Goal: Leave review/rating: Share an evaluation or opinion about a product, service, or content

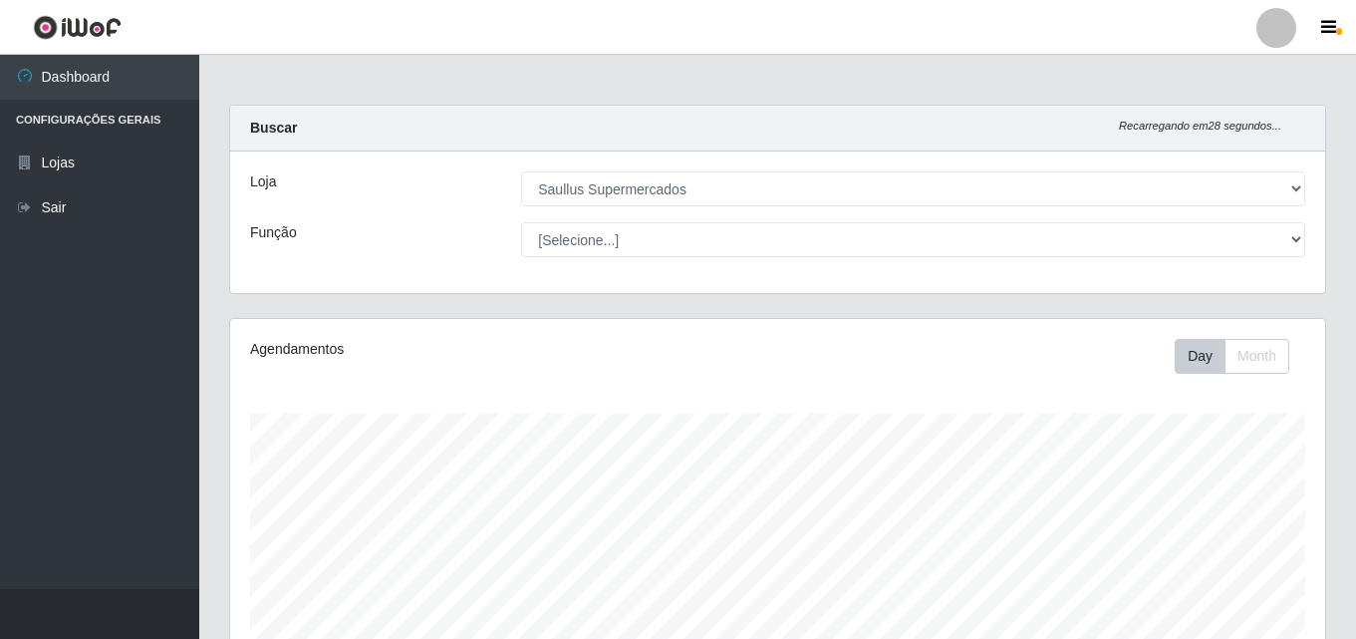
select select "423"
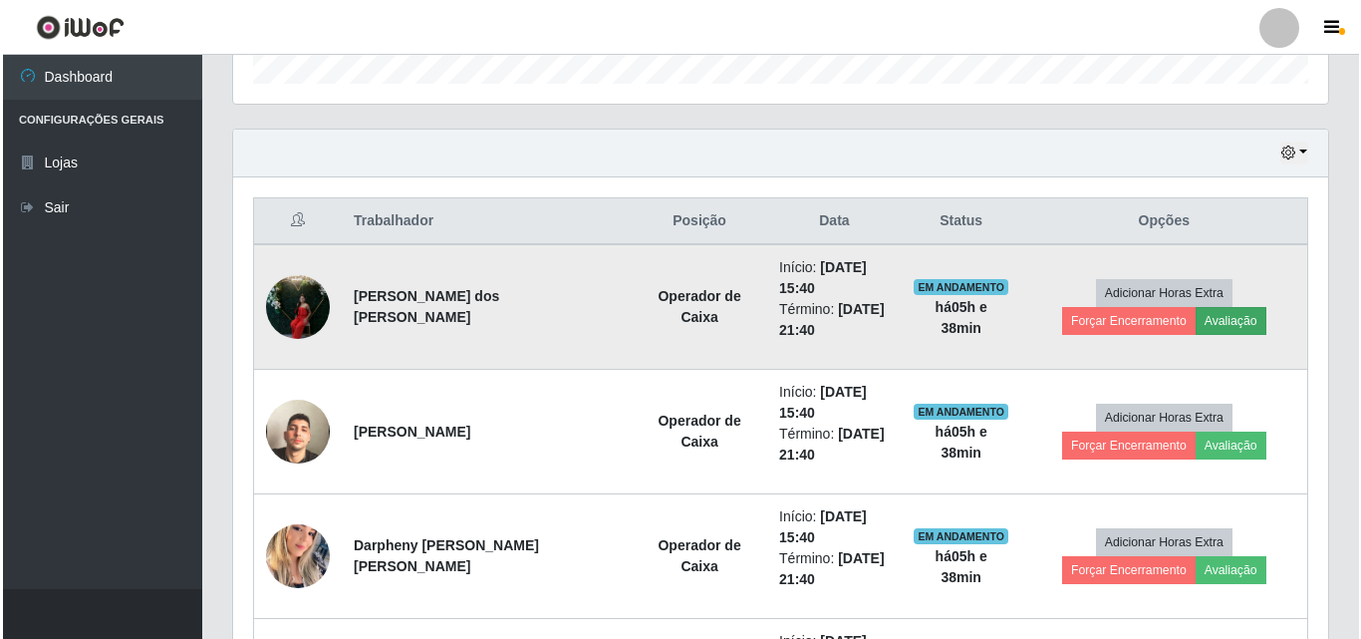
scroll to position [413, 1095]
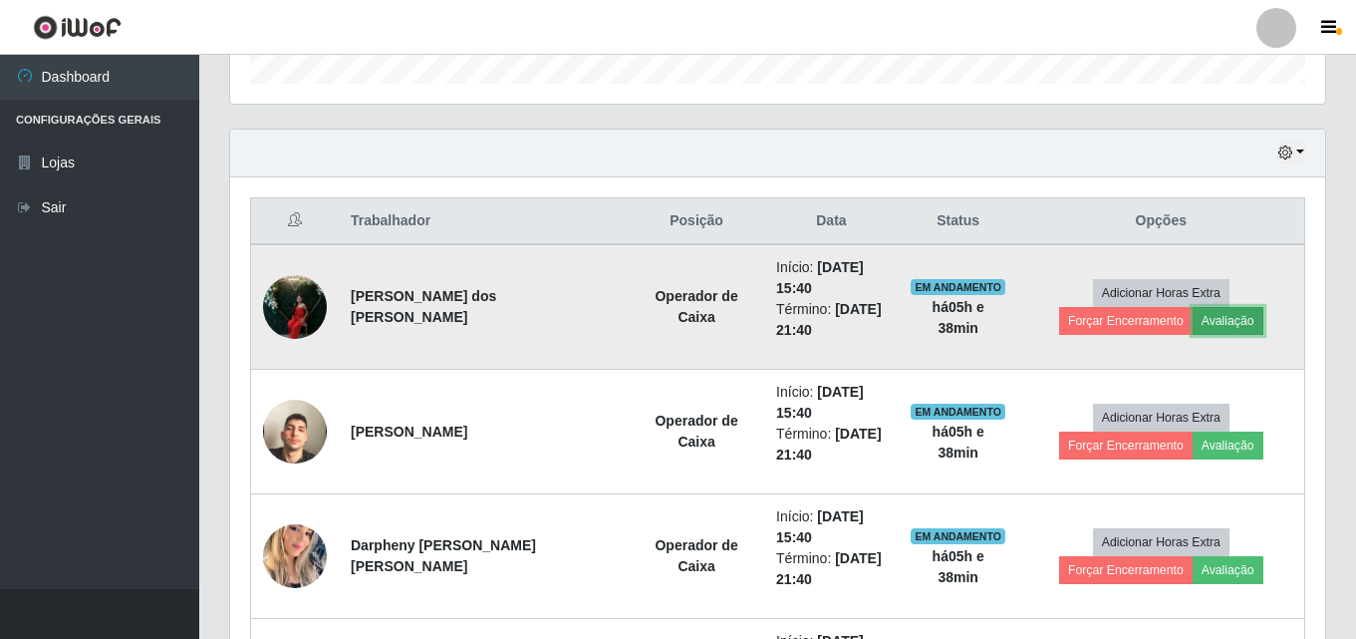
click at [1193, 315] on button "Avaliação" at bounding box center [1228, 321] width 71 height 28
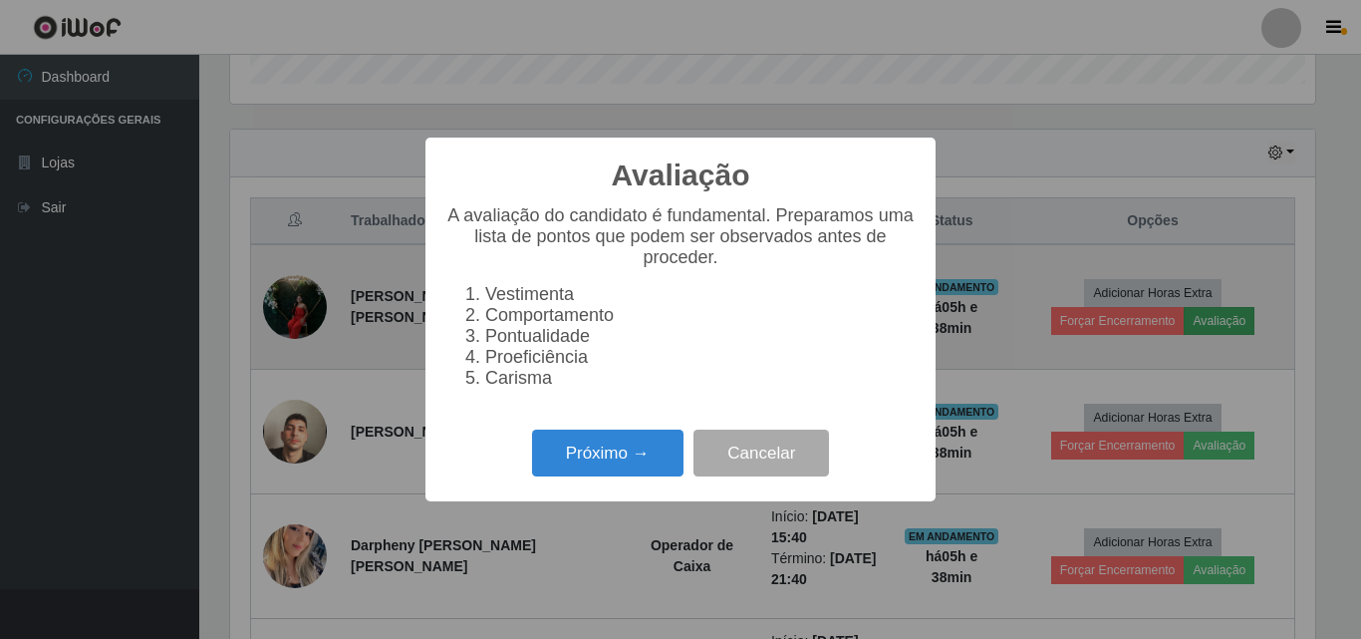
scroll to position [413, 1085]
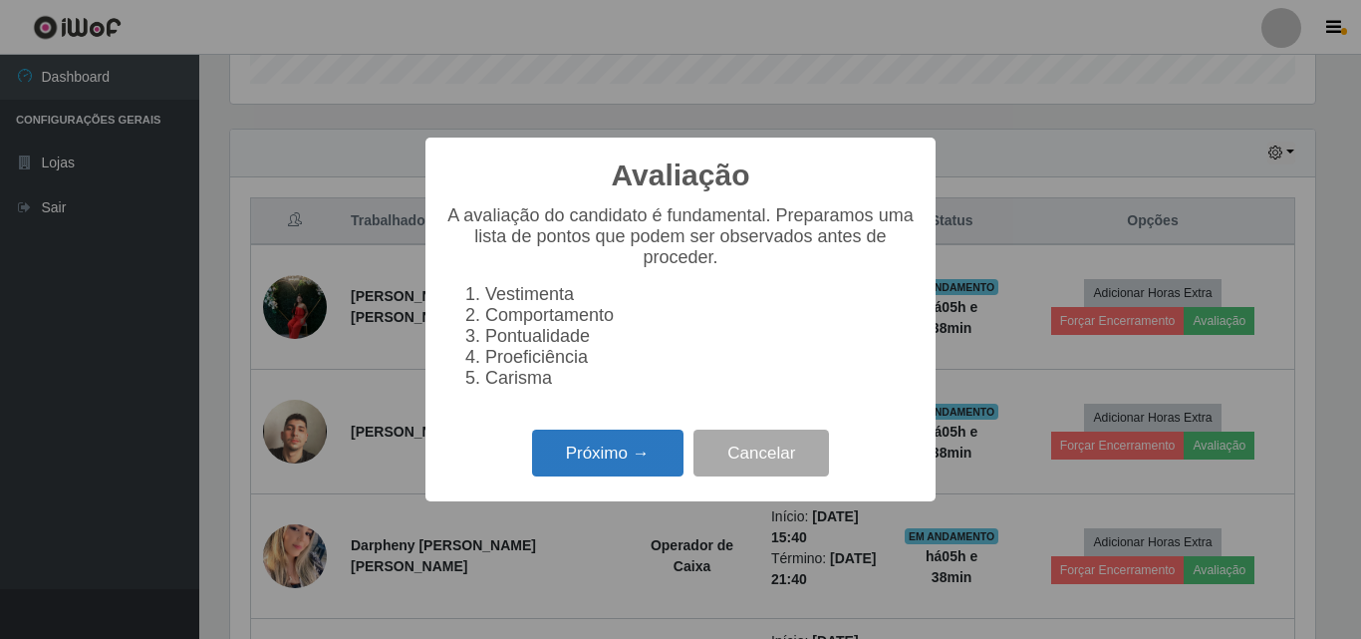
click at [659, 460] on button "Próximo →" at bounding box center [607, 452] width 151 height 47
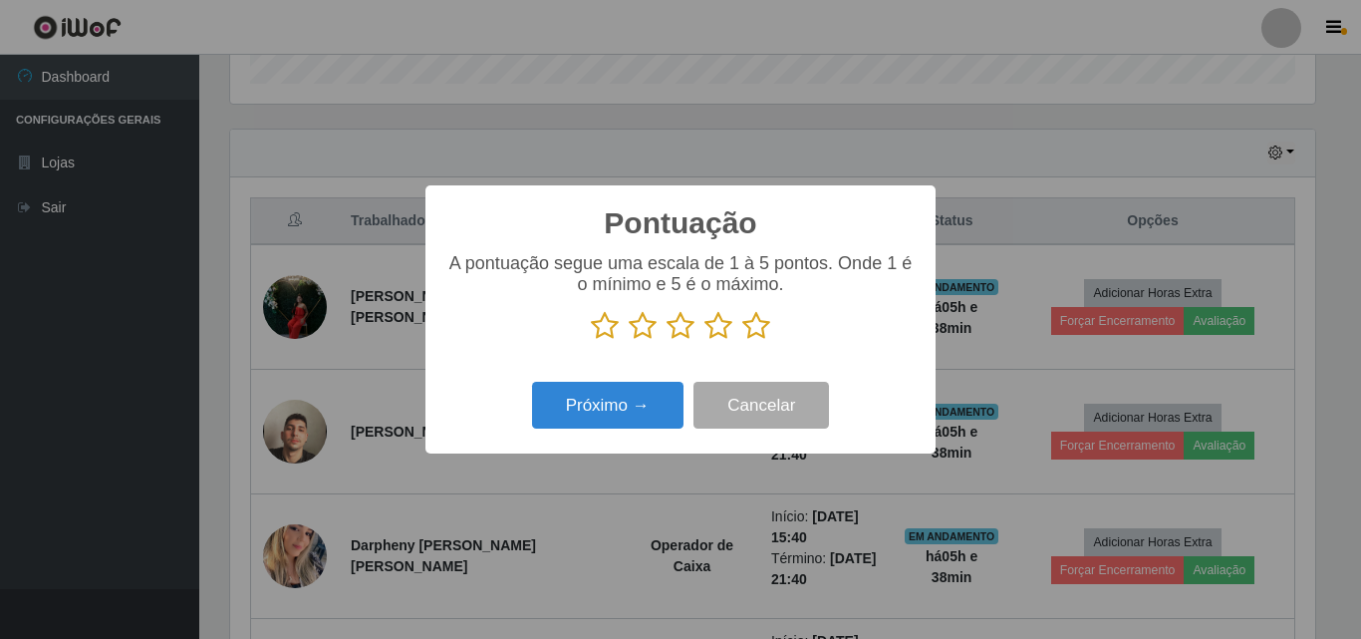
click at [763, 311] on div "A pontuação segue uma escala de 1 à 5 pontos. Onde 1 é o mínimo e 5 é o máximo." at bounding box center [680, 297] width 470 height 88
click at [752, 330] on icon at bounding box center [756, 326] width 28 height 30
click at [742, 341] on input "radio" at bounding box center [742, 341] width 0 height 0
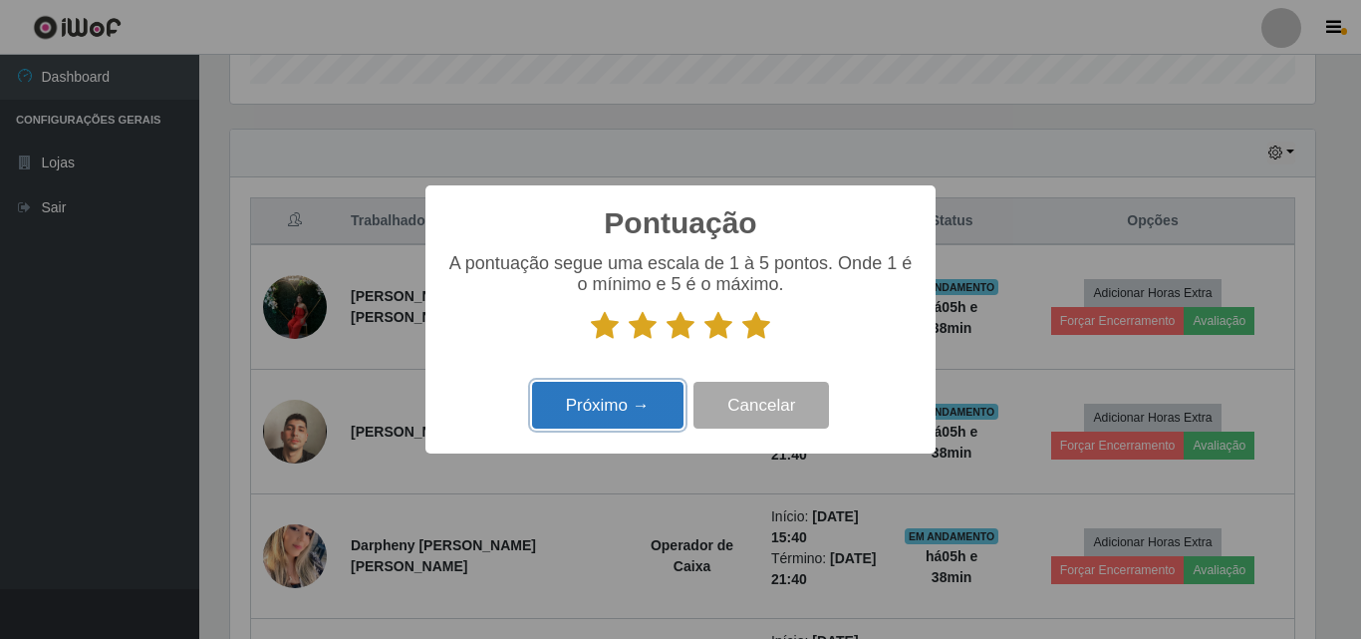
click at [633, 412] on button "Próximo →" at bounding box center [607, 405] width 151 height 47
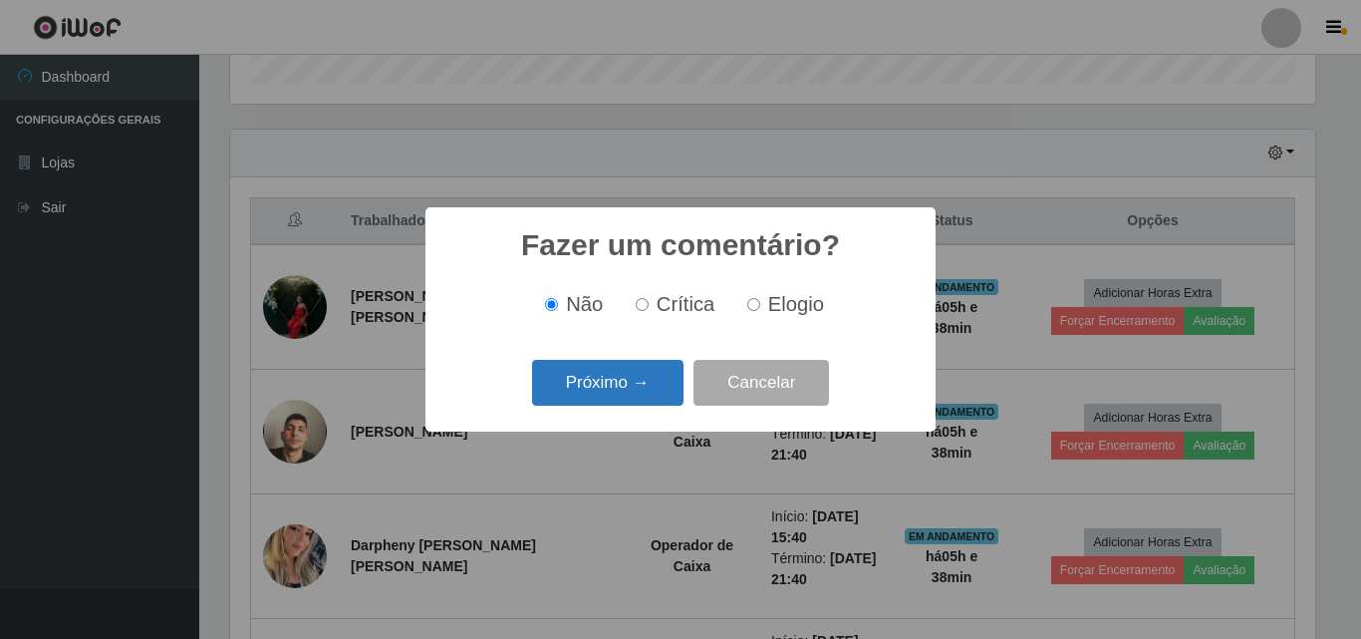
click at [628, 384] on button "Próximo →" at bounding box center [607, 383] width 151 height 47
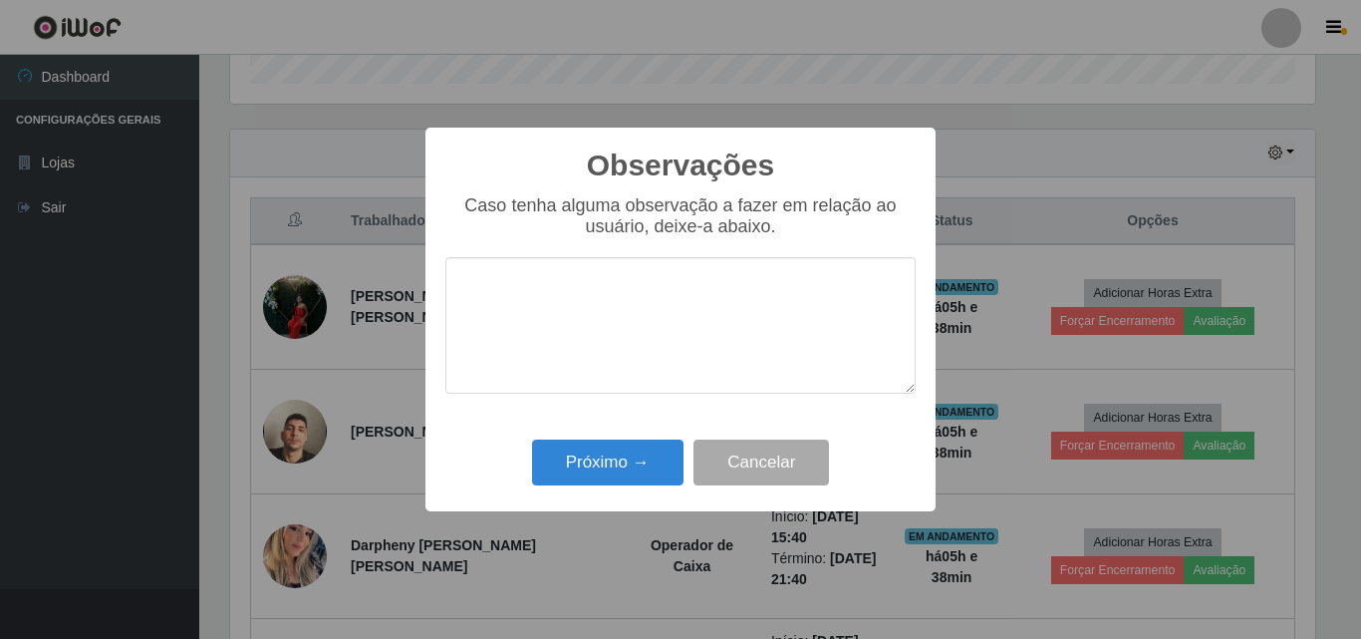
click at [631, 330] on textarea at bounding box center [680, 325] width 470 height 136
type textarea "o"
type textarea "OTIMA PROFISSIONAL"
drag, startPoint x: 672, startPoint y: 286, endPoint x: 470, endPoint y: 298, distance: 201.6
click at [470, 298] on textarea "OTIMA PROFISSIONAL" at bounding box center [680, 325] width 470 height 136
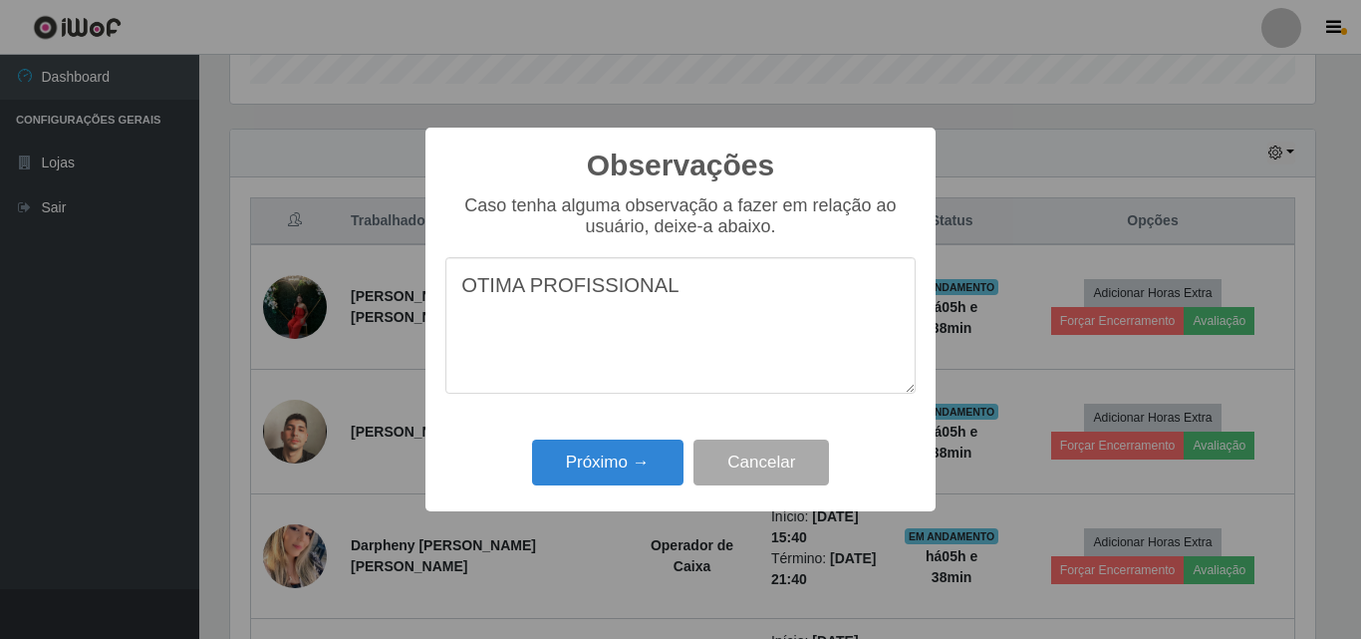
click at [690, 274] on textarea "OTIMA PROFISSIONAL" at bounding box center [680, 325] width 470 height 136
click at [522, 350] on textarea "OTIMA PROFISSIONAL" at bounding box center [680, 325] width 470 height 136
drag, startPoint x: 663, startPoint y: 290, endPoint x: 462, endPoint y: 294, distance: 200.3
click at [462, 294] on textarea "OTIMA PROFISSIONAL" at bounding box center [680, 325] width 470 height 136
click at [516, 318] on textarea at bounding box center [680, 325] width 470 height 136
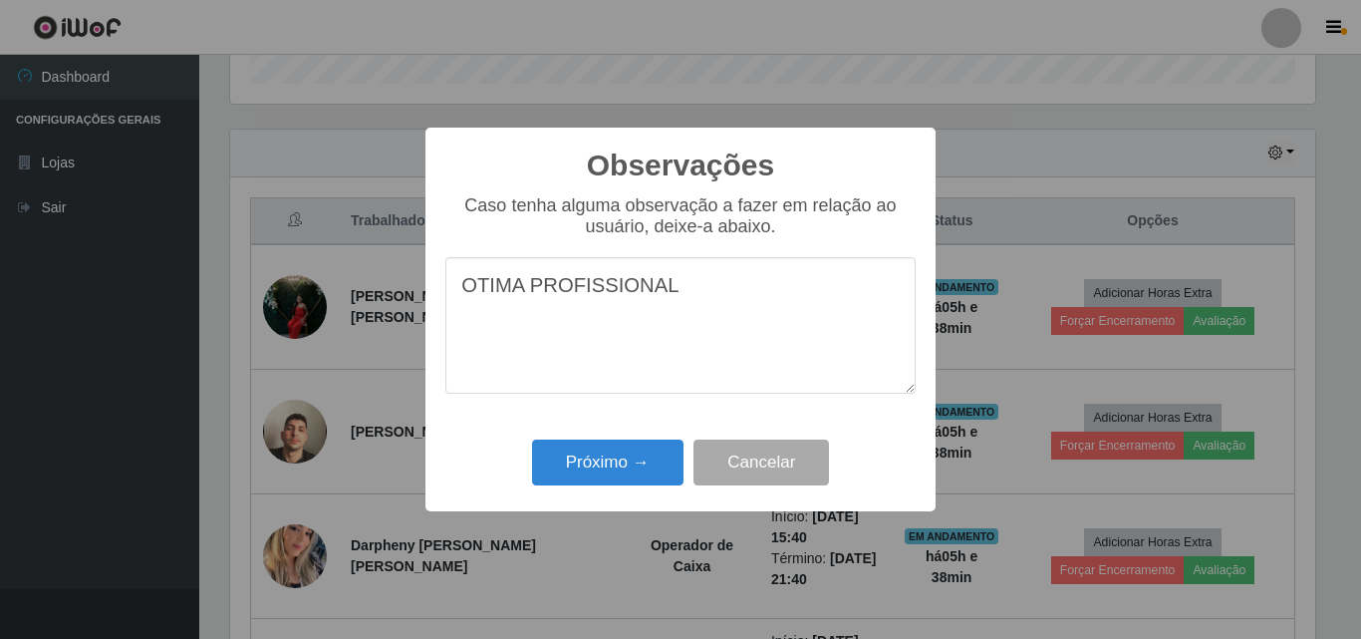
drag, startPoint x: 676, startPoint y: 279, endPoint x: 455, endPoint y: 306, distance: 221.8
click at [455, 306] on textarea "OTIMA PROFISSIONAL" at bounding box center [680, 325] width 470 height 136
type textarea "OTIMA PROFISSIONAL"
click at [591, 469] on button "Próximo →" at bounding box center [607, 462] width 151 height 47
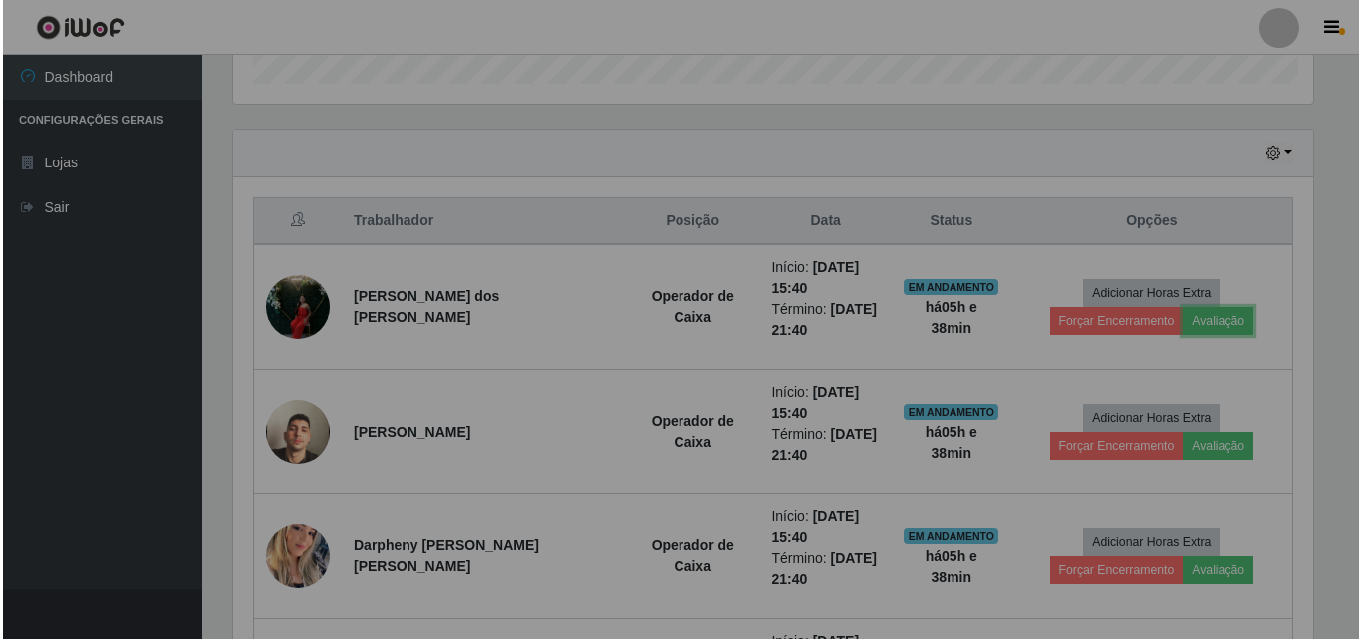
scroll to position [413, 1095]
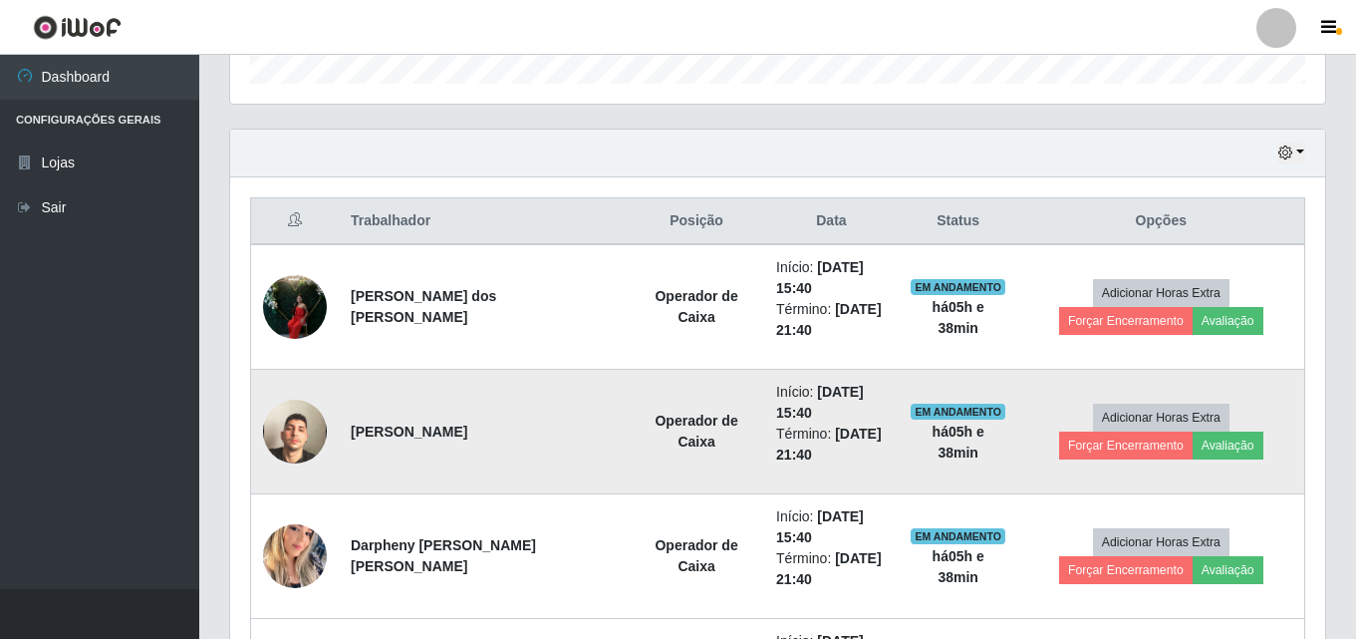
click at [1119, 446] on td "Adicionar Horas Extra Forçar Encerramento Avaliação" at bounding box center [1161, 432] width 287 height 125
click at [1193, 443] on button "Avaliação" at bounding box center [1228, 445] width 71 height 28
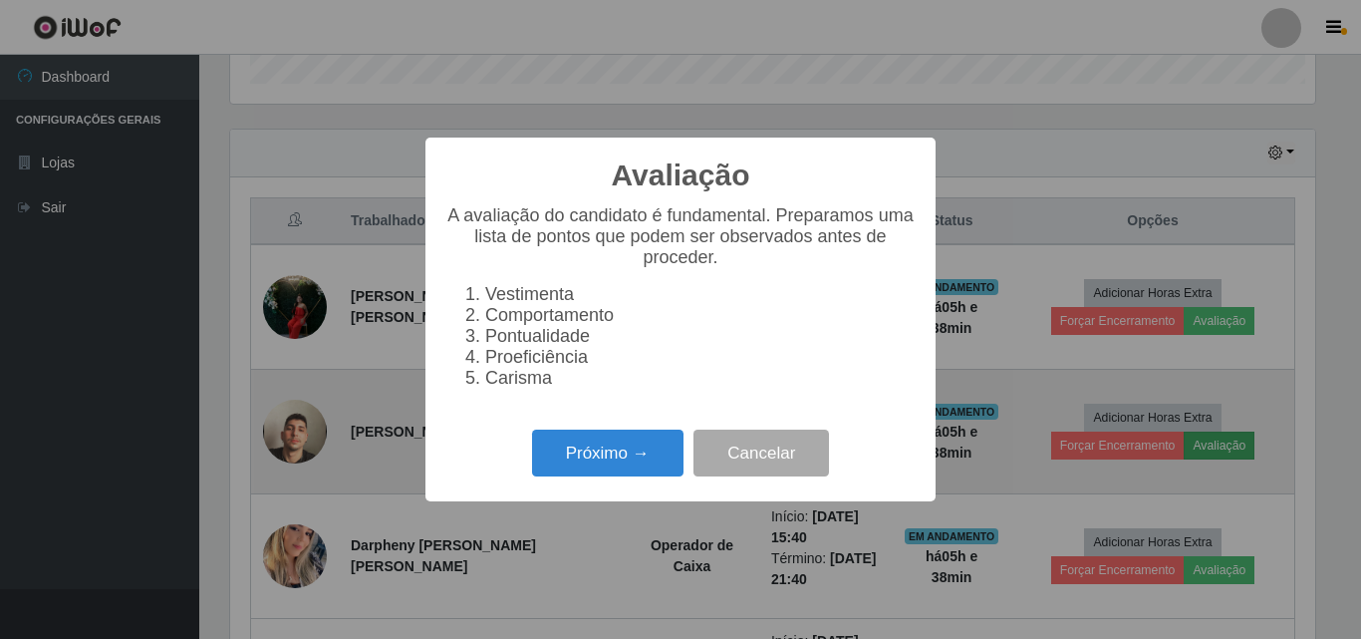
scroll to position [413, 1085]
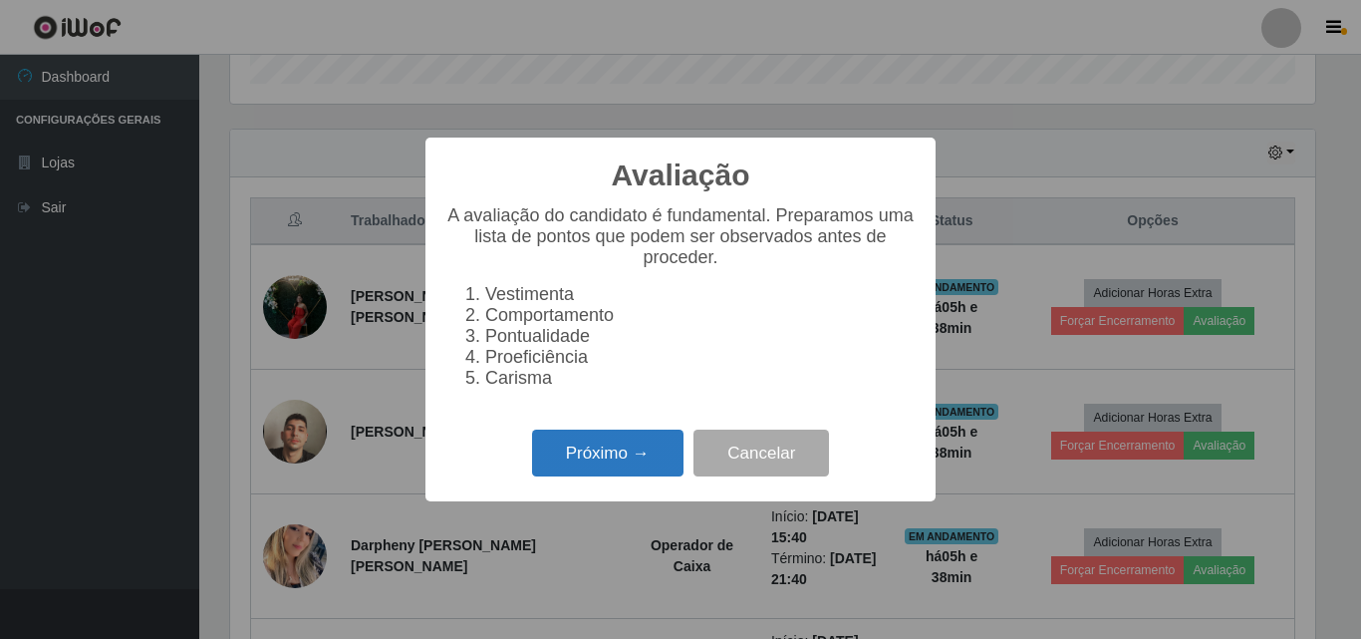
click at [662, 475] on button "Próximo →" at bounding box center [607, 452] width 151 height 47
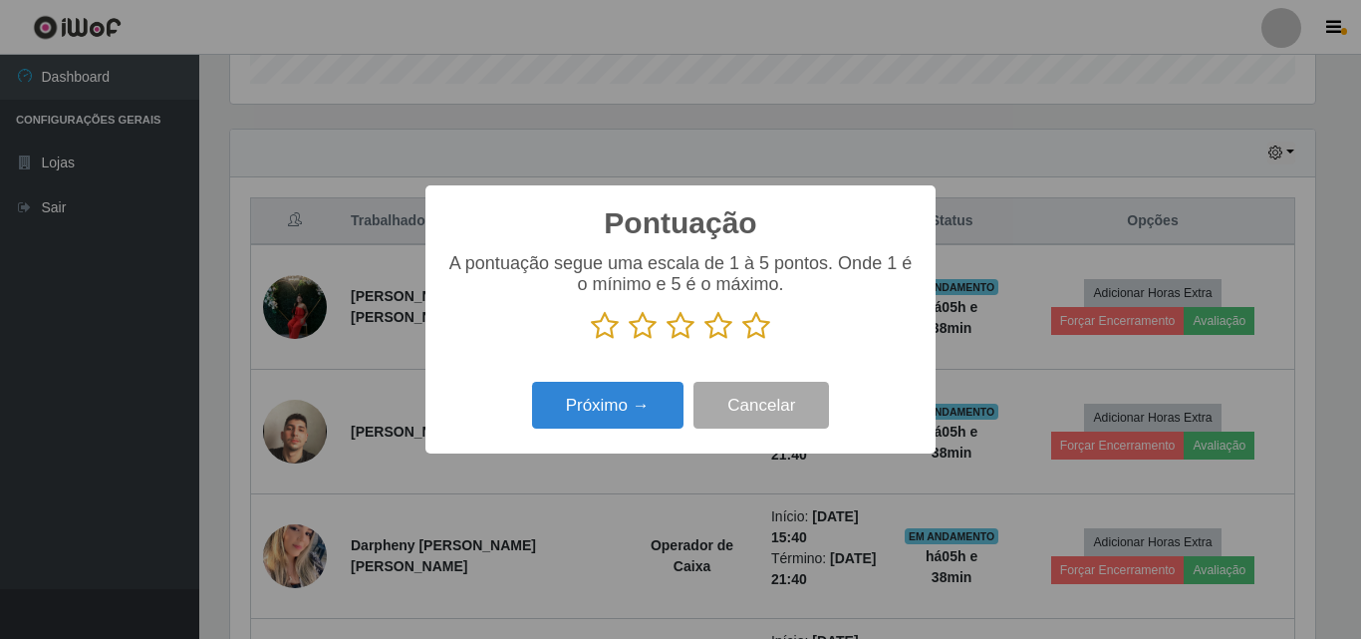
click at [746, 334] on icon at bounding box center [756, 326] width 28 height 30
click at [742, 341] on input "radio" at bounding box center [742, 341] width 0 height 0
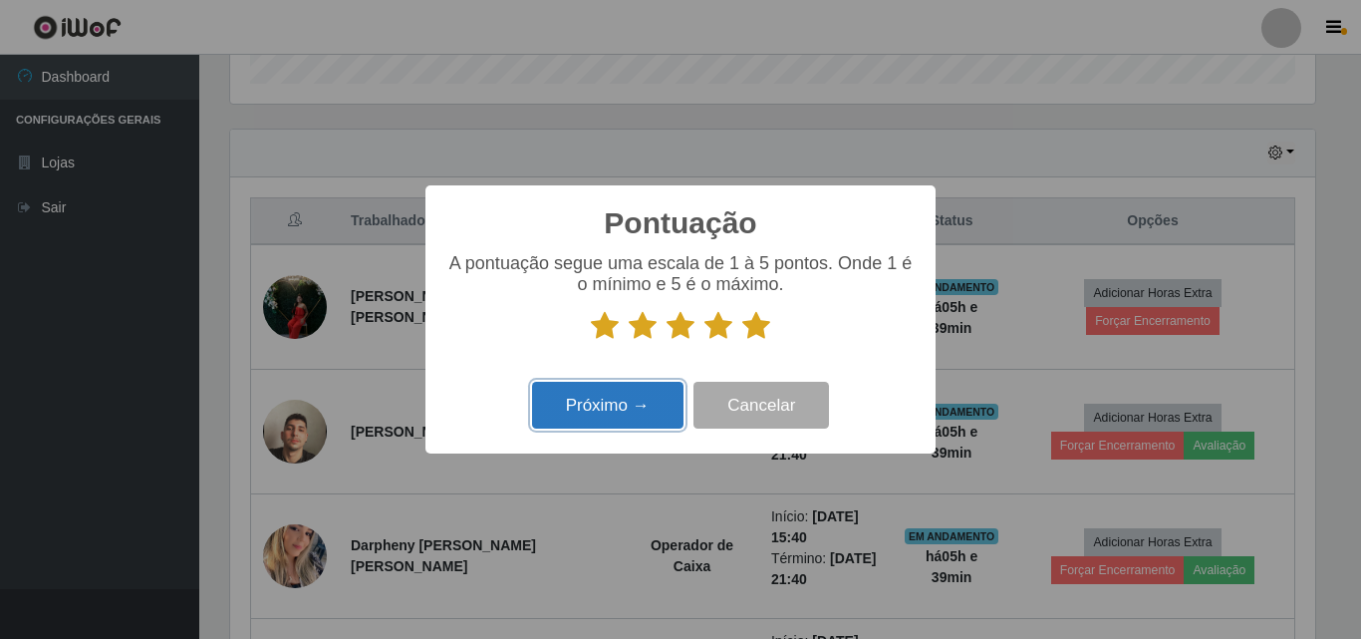
click at [671, 411] on button "Próximo →" at bounding box center [607, 405] width 151 height 47
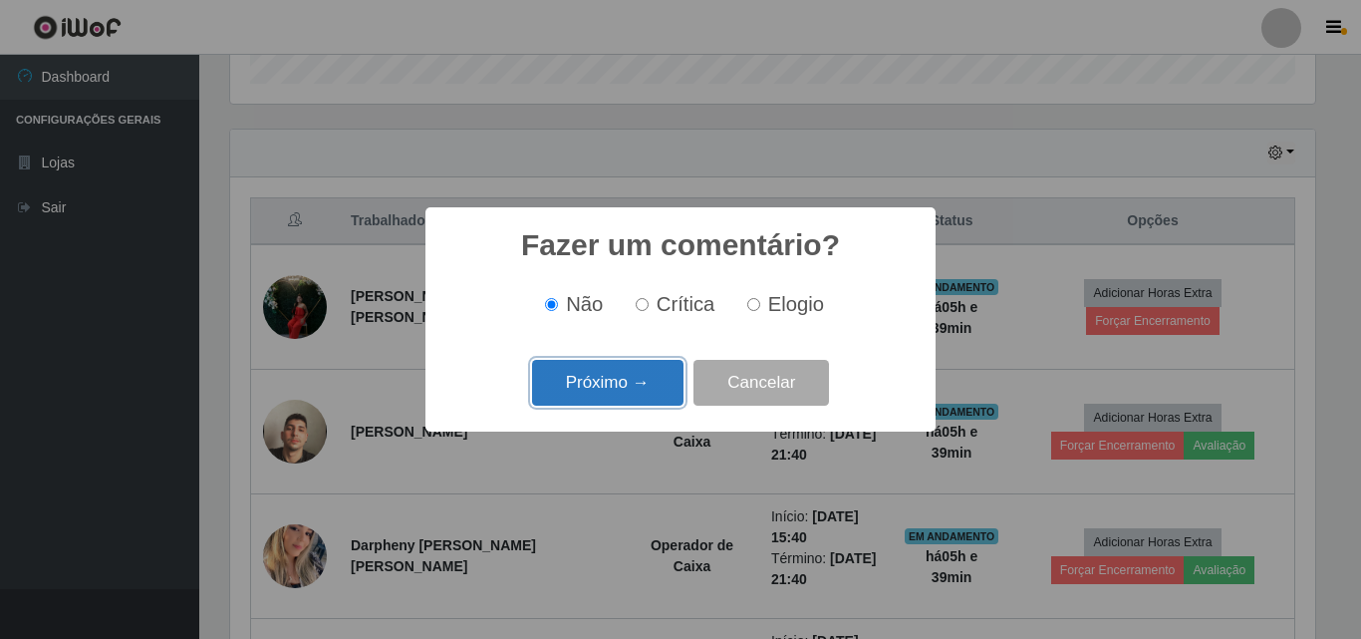
click at [644, 375] on button "Próximo →" at bounding box center [607, 383] width 151 height 47
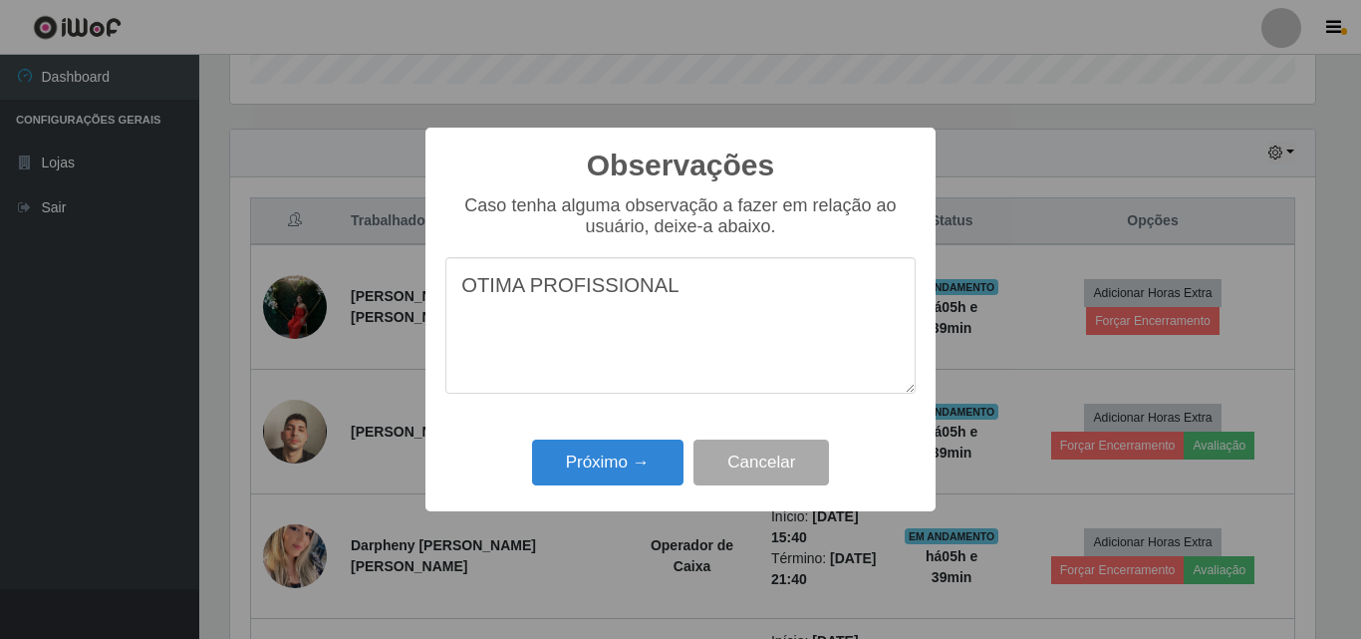
click at [522, 300] on textarea "OTIMA PROFISSIONAL" at bounding box center [680, 325] width 470 height 136
type textarea "OTIMO PROFISSIONAL"
click at [618, 476] on button "Próximo →" at bounding box center [607, 462] width 151 height 47
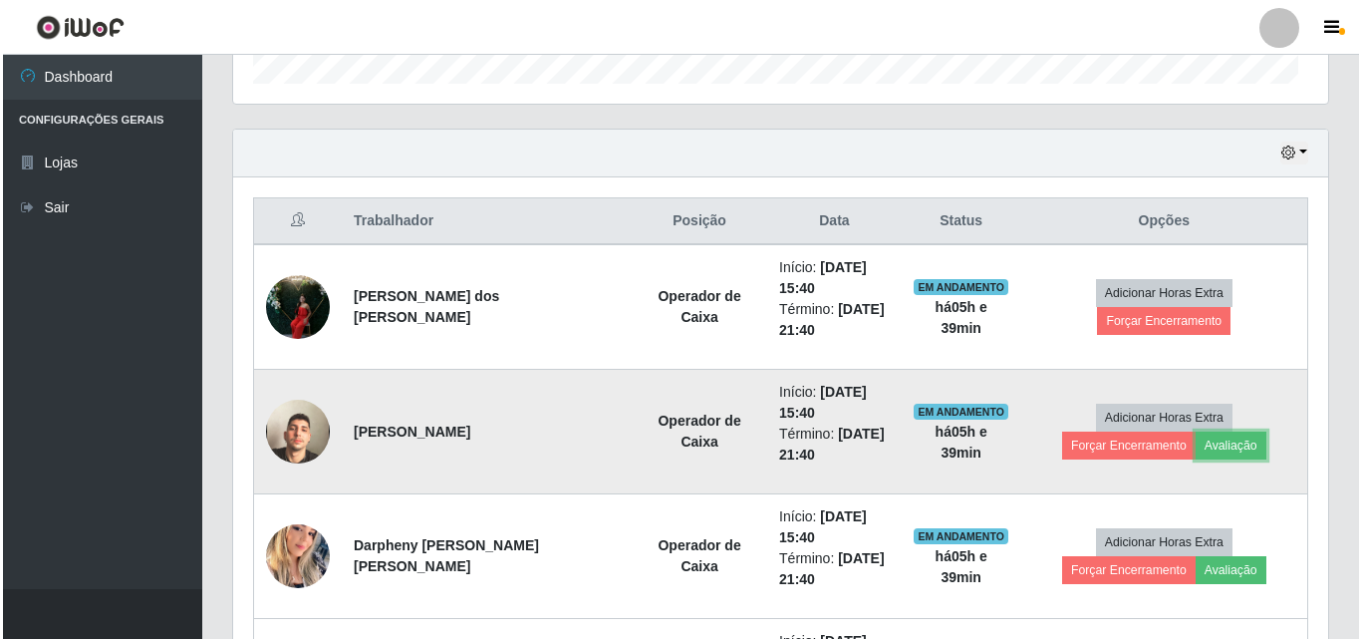
scroll to position [413, 1095]
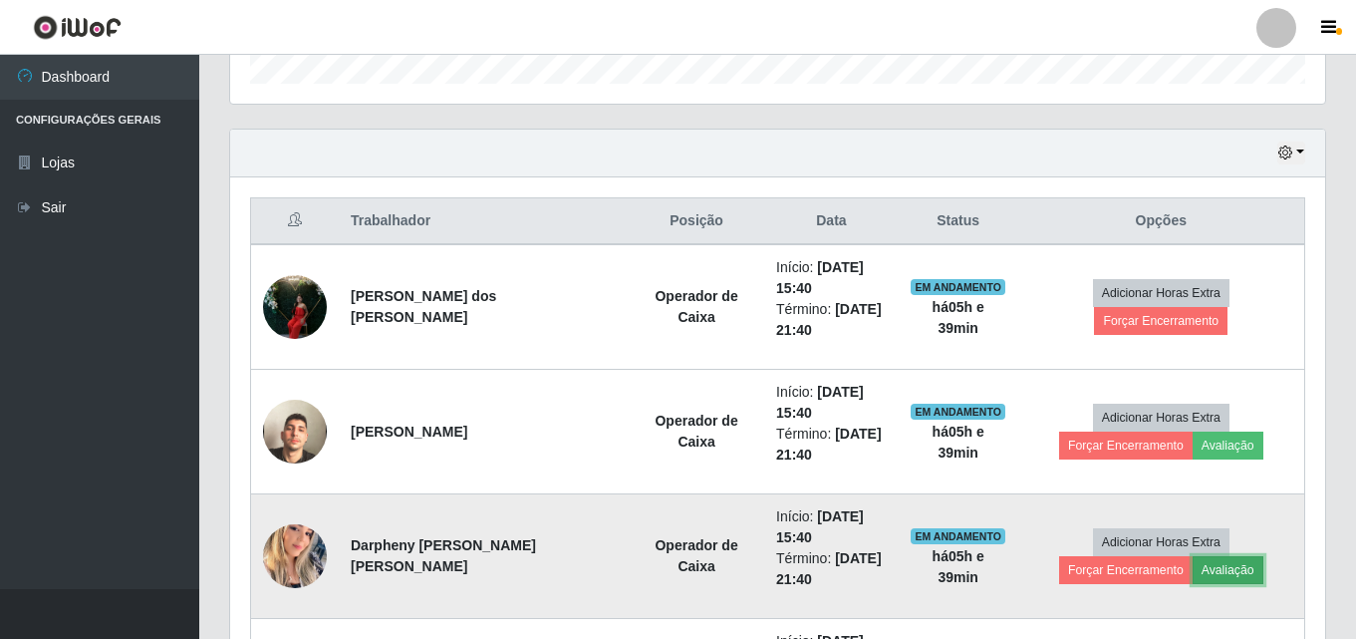
click at [1193, 565] on button "Avaliação" at bounding box center [1228, 570] width 71 height 28
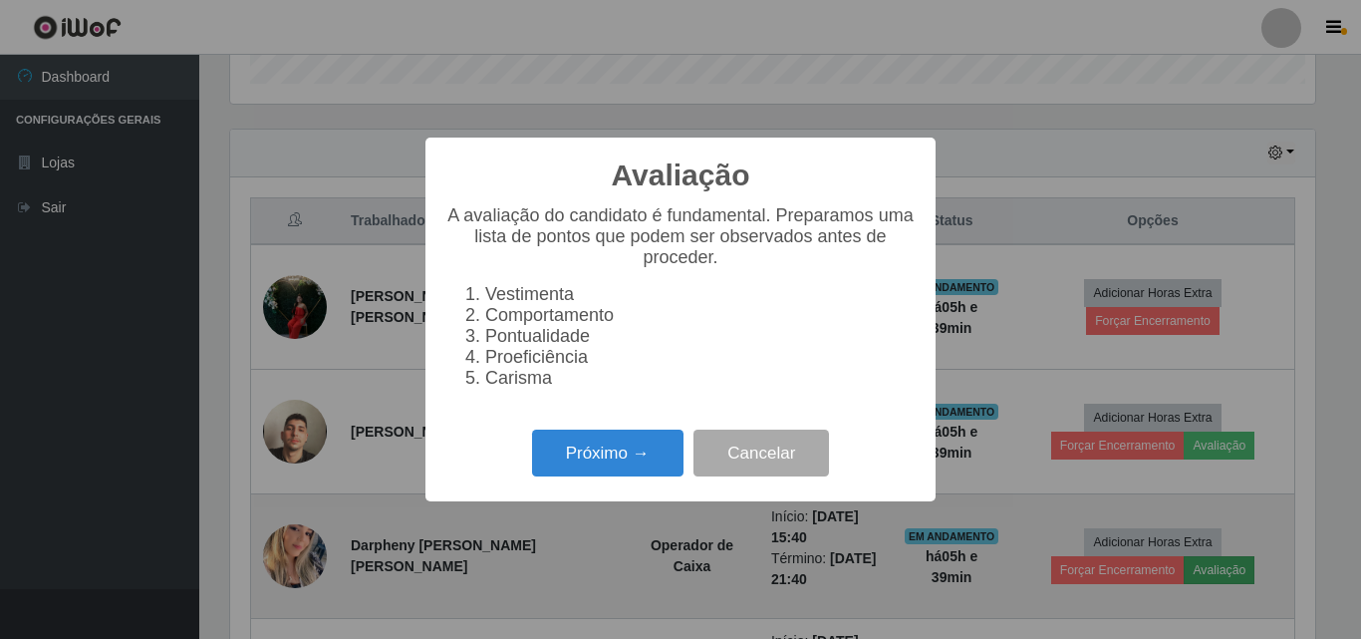
scroll to position [413, 1085]
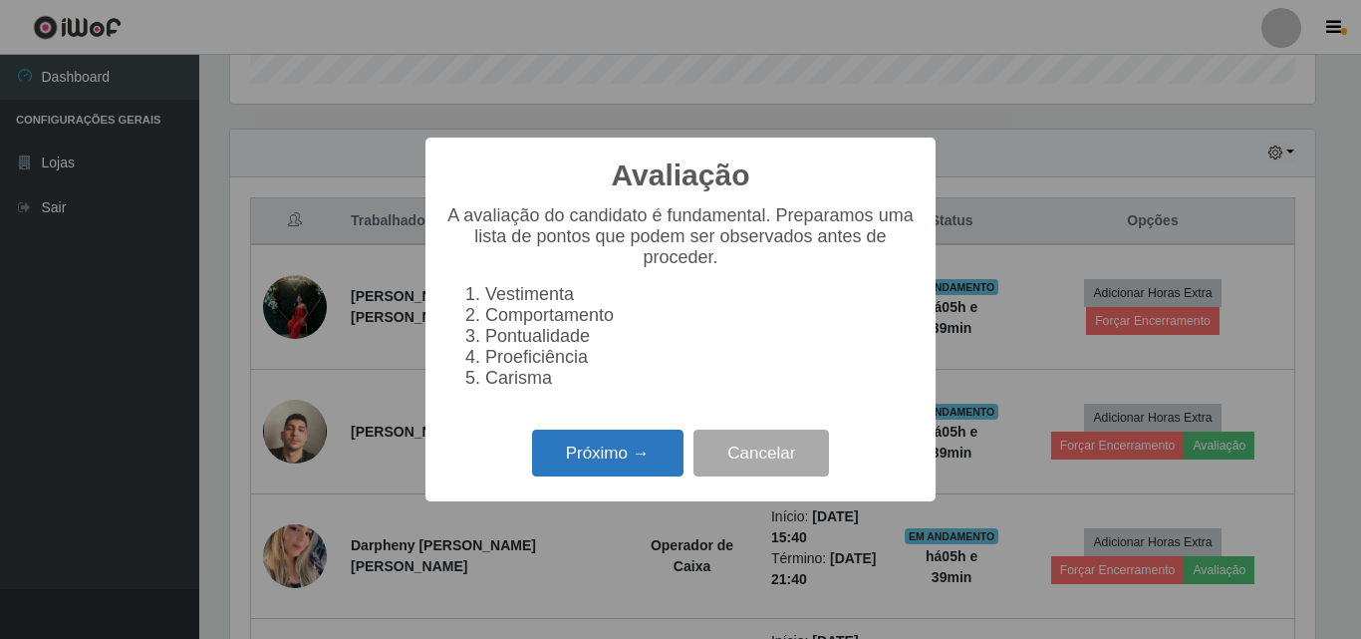
click at [635, 448] on button "Próximo →" at bounding box center [607, 452] width 151 height 47
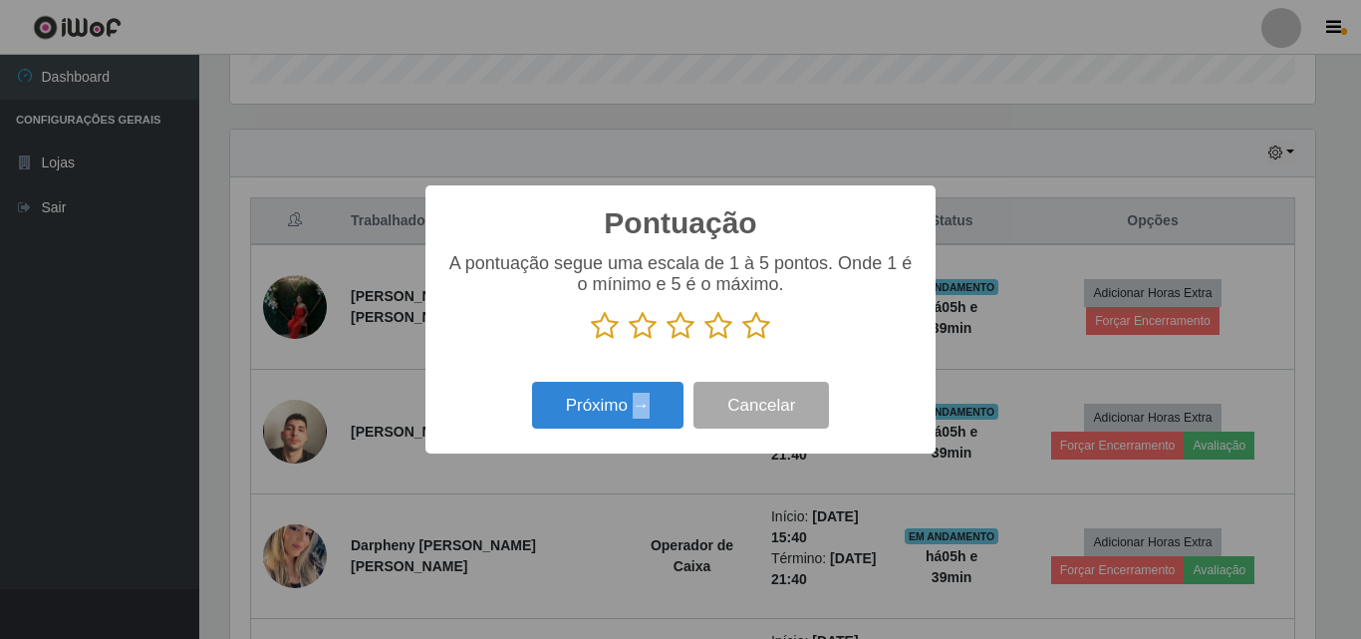
scroll to position [995934, 995262]
click at [754, 335] on icon at bounding box center [756, 326] width 28 height 30
click at [742, 341] on input "radio" at bounding box center [742, 341] width 0 height 0
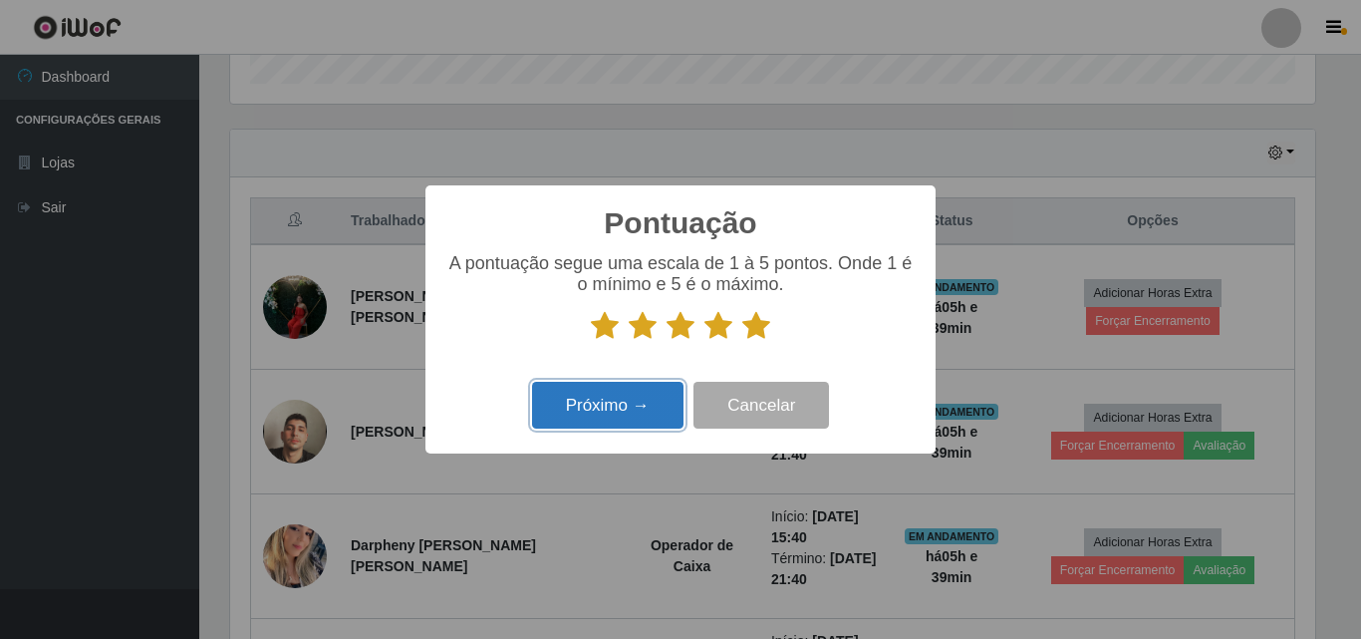
click at [641, 415] on button "Próximo →" at bounding box center [607, 405] width 151 height 47
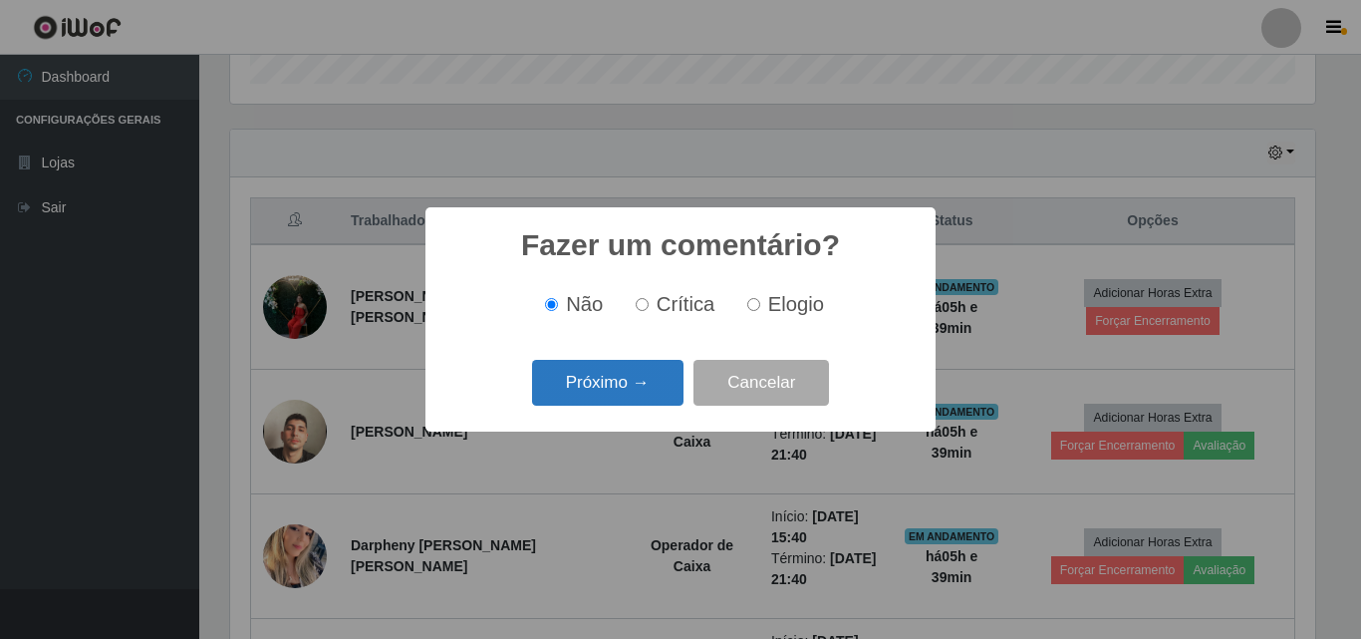
click at [646, 376] on button "Próximo →" at bounding box center [607, 383] width 151 height 47
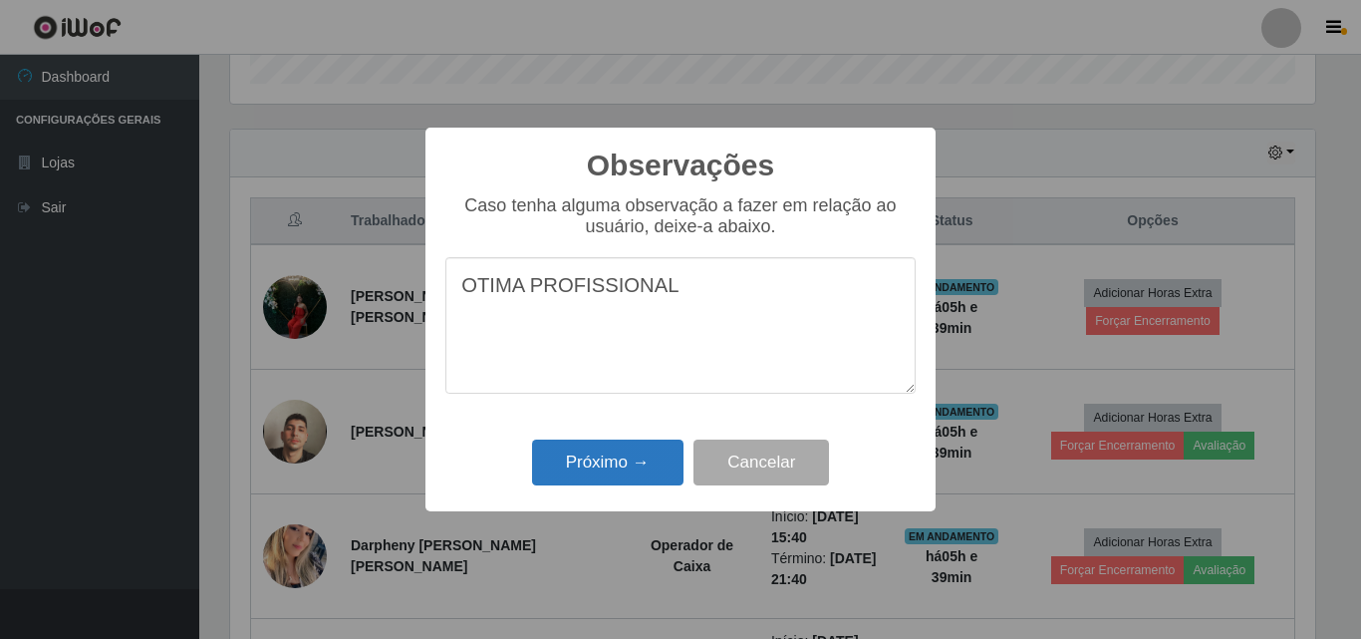
type textarea "OTIMA PROFISSIONAL"
click at [605, 469] on button "Próximo →" at bounding box center [607, 462] width 151 height 47
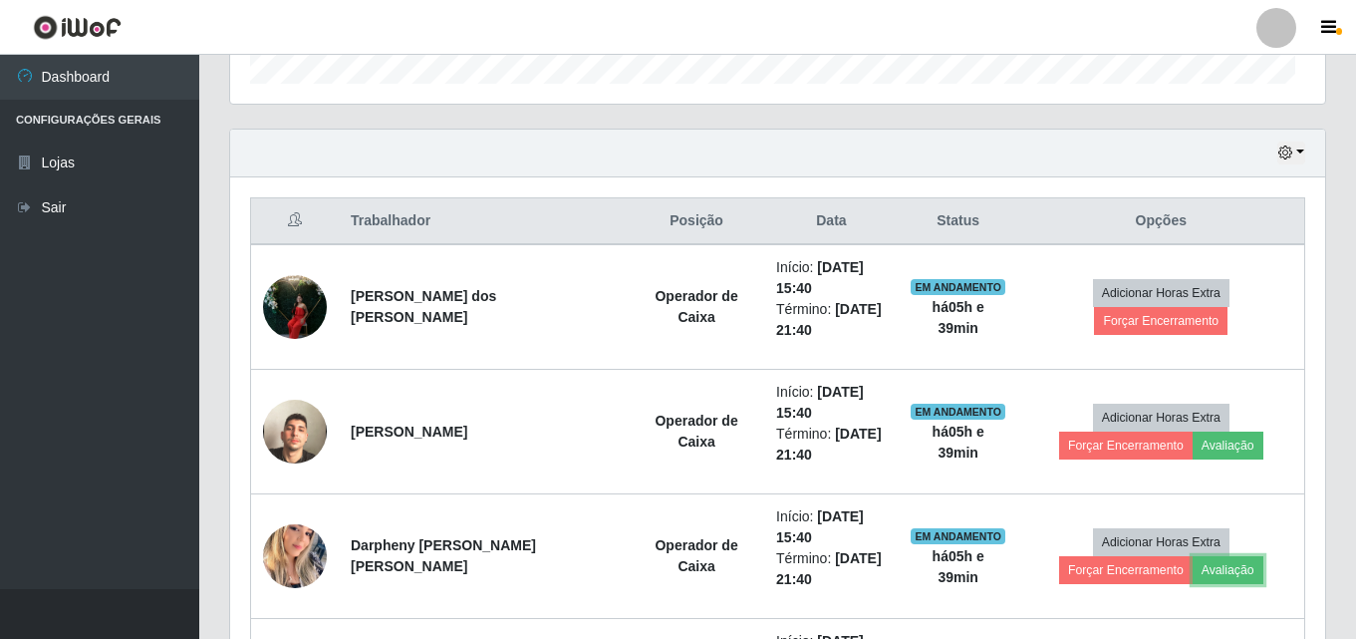
scroll to position [413, 1095]
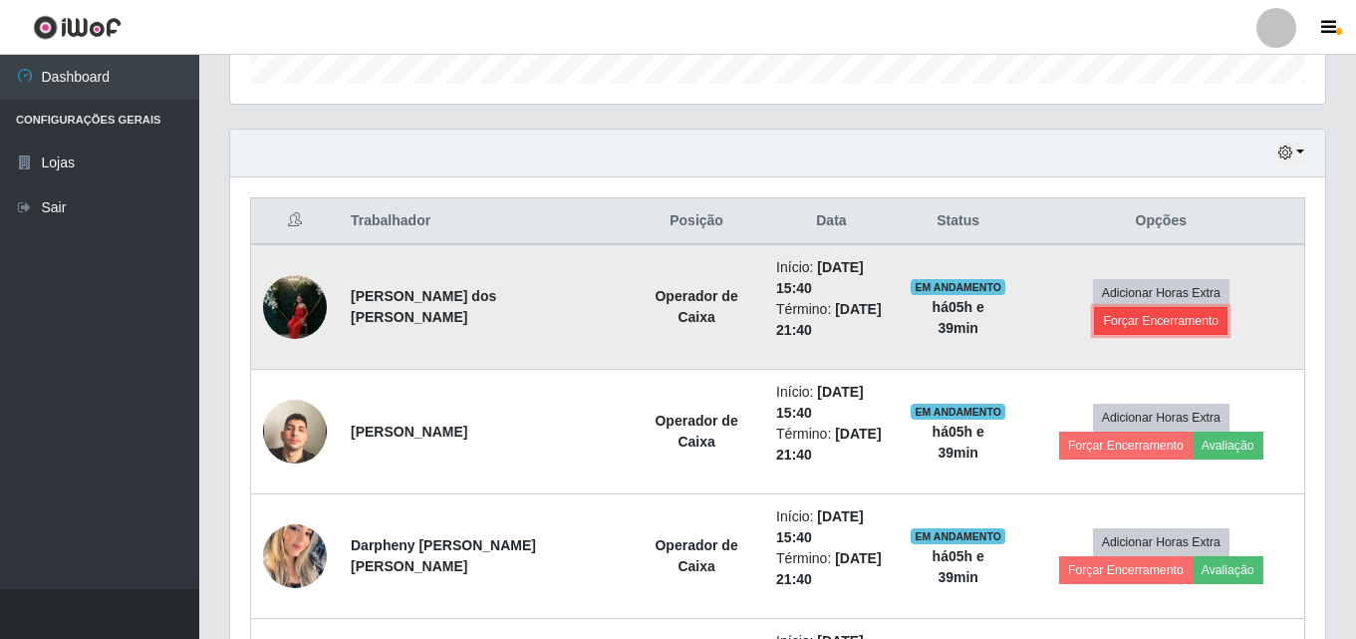
click at [1222, 308] on button "Forçar Encerramento" at bounding box center [1161, 321] width 134 height 28
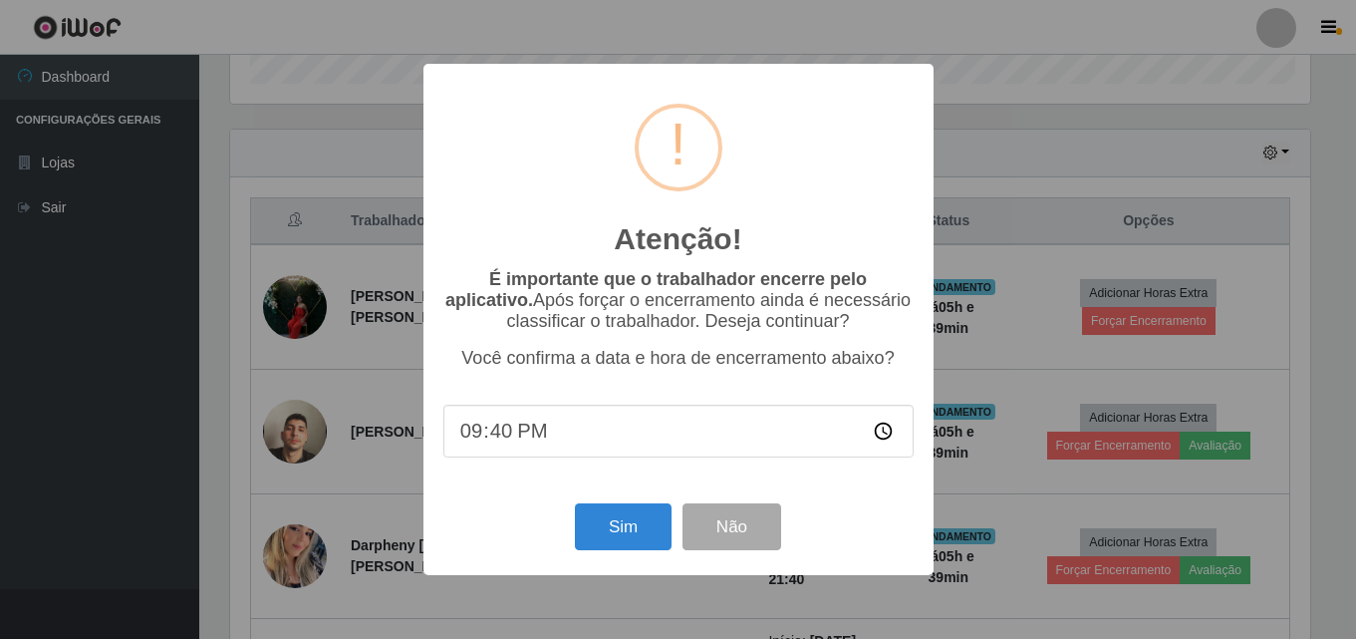
scroll to position [413, 1085]
click at [614, 541] on button "Sim" at bounding box center [625, 526] width 97 height 47
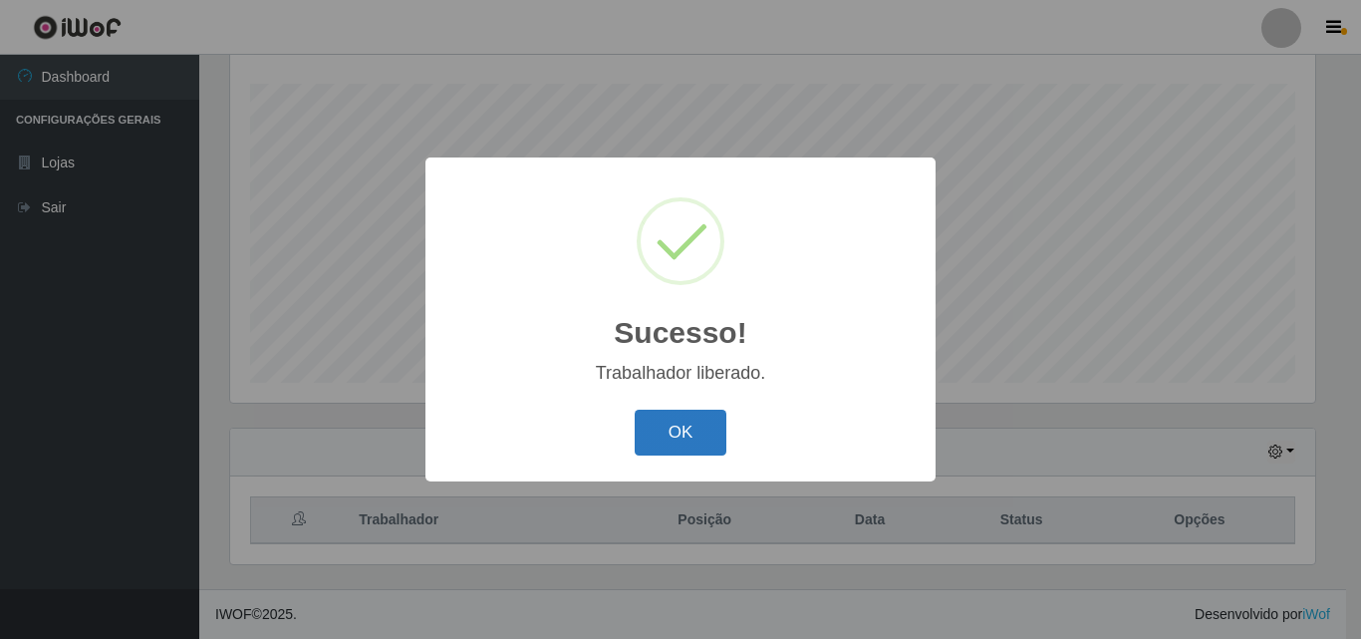
click at [708, 439] on button "OK" at bounding box center [681, 432] width 93 height 47
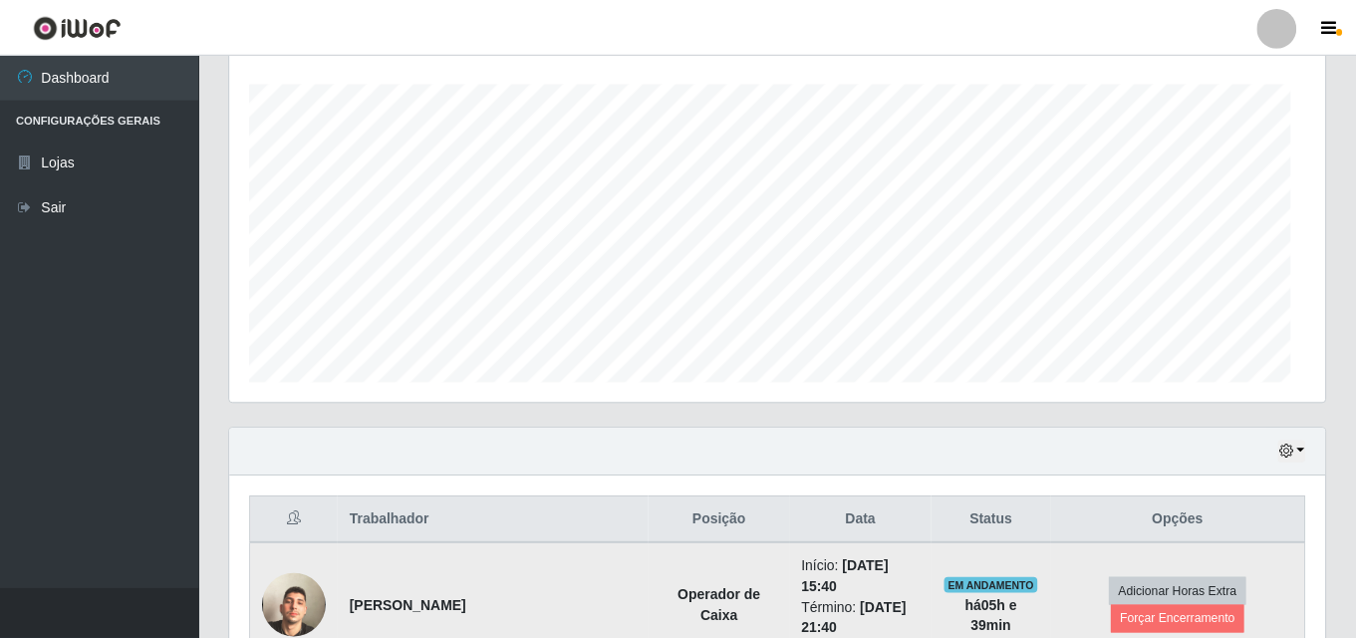
scroll to position [0, 0]
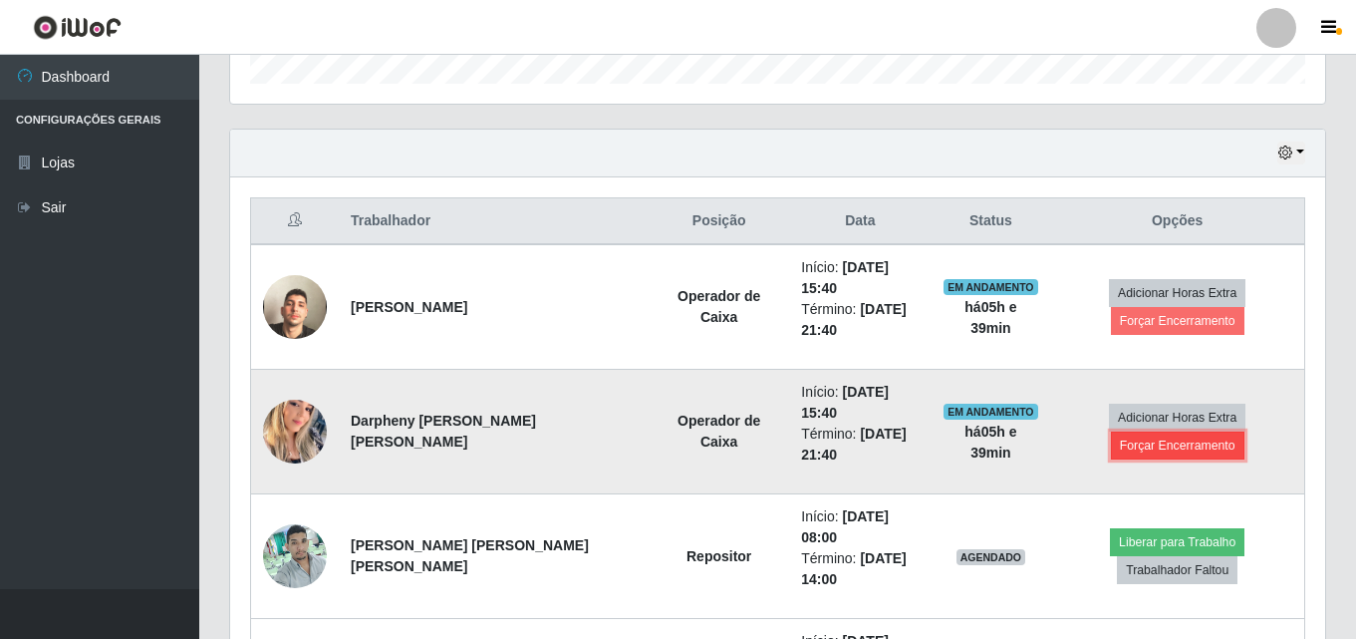
click at [1168, 453] on button "Forçar Encerramento" at bounding box center [1178, 445] width 134 height 28
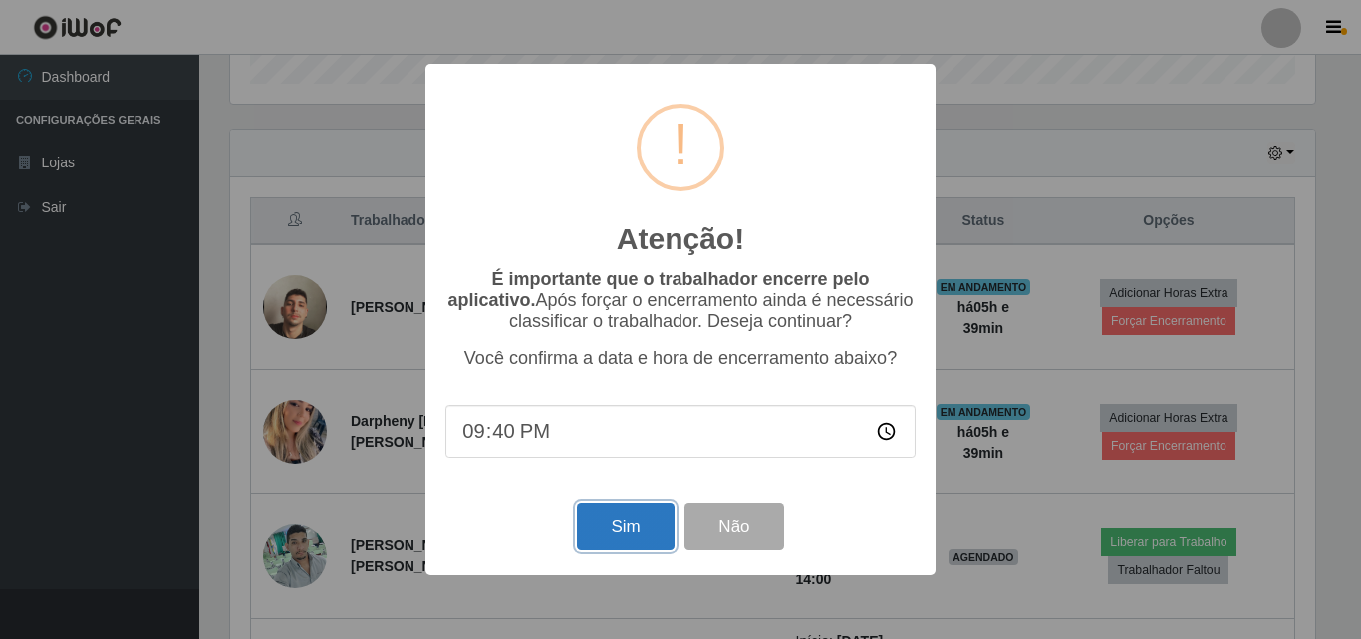
click at [611, 542] on button "Sim" at bounding box center [625, 526] width 97 height 47
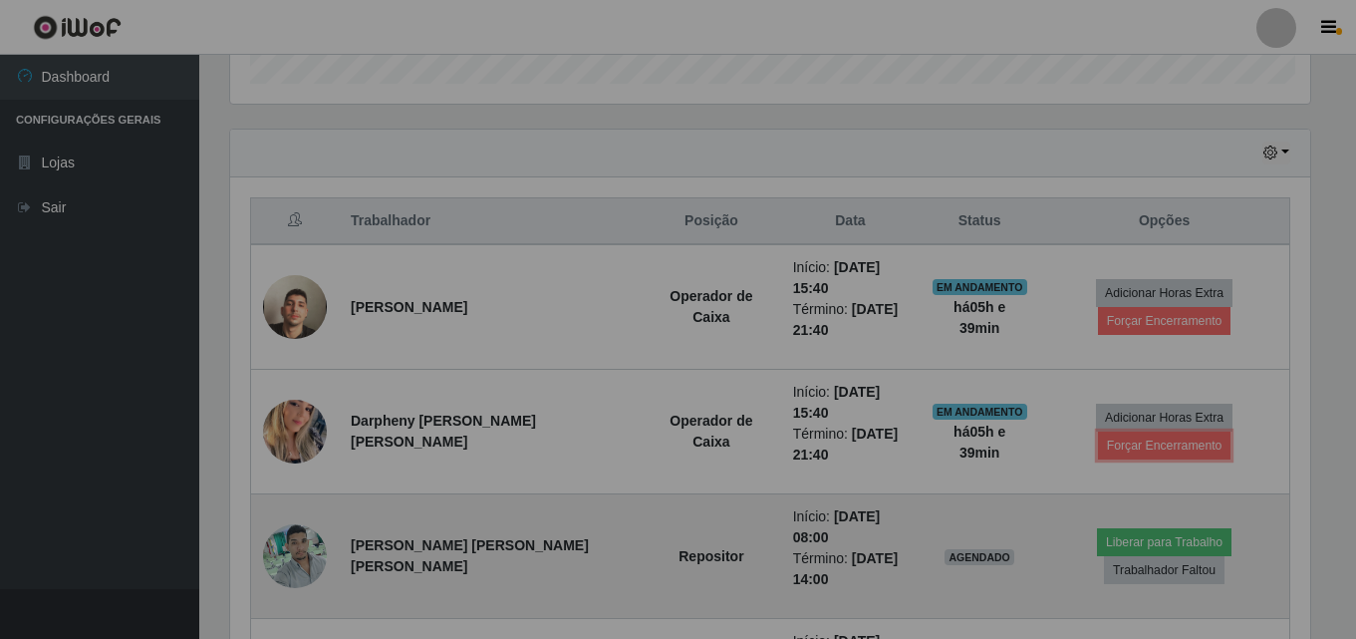
scroll to position [413, 1095]
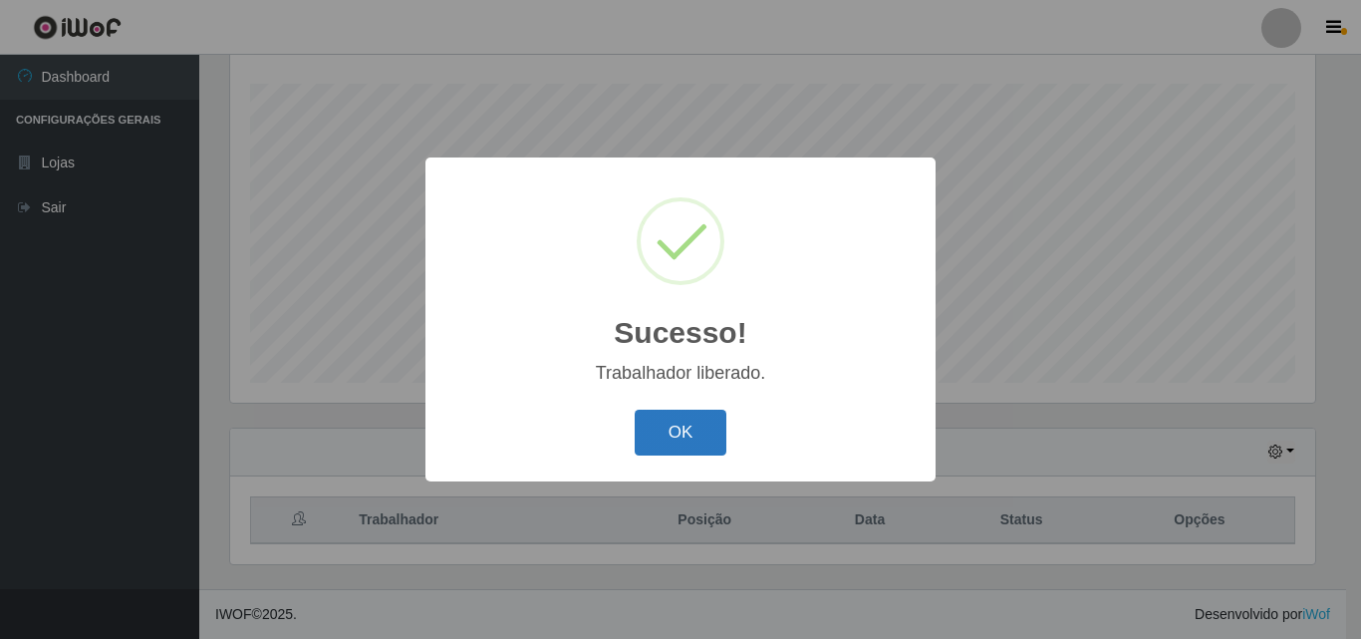
click at [697, 423] on button "OK" at bounding box center [681, 432] width 93 height 47
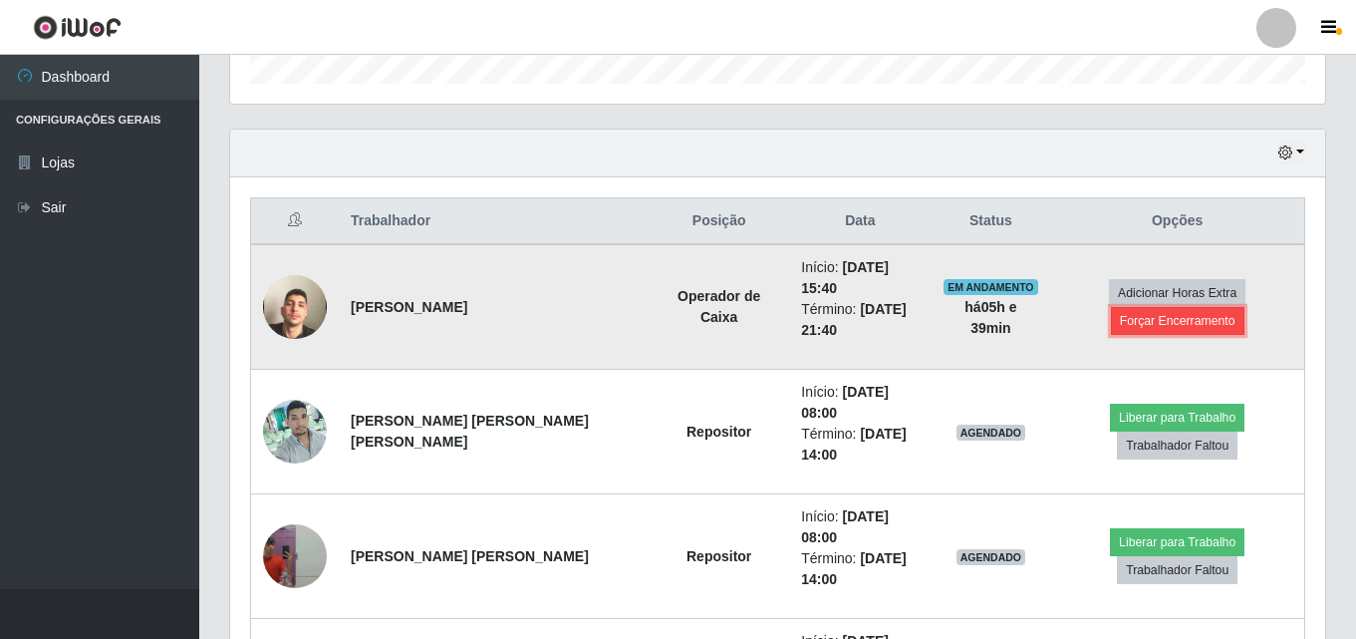
click at [1147, 324] on button "Forçar Encerramento" at bounding box center [1178, 321] width 134 height 28
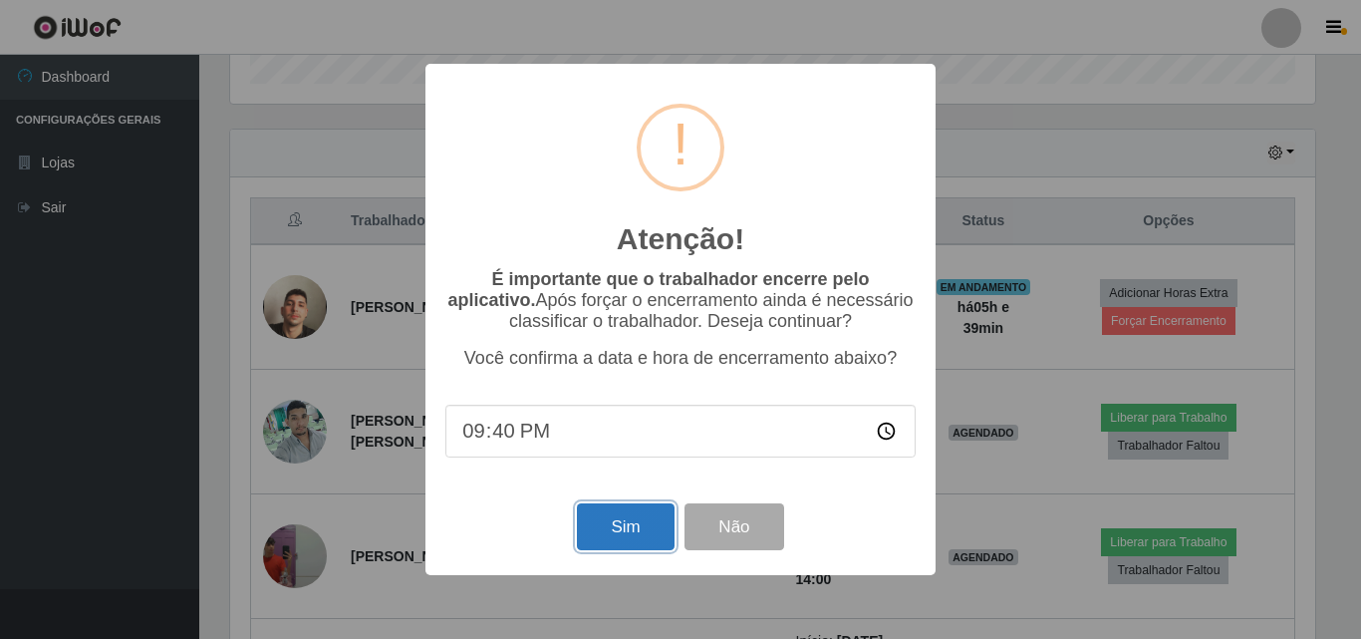
click at [622, 512] on button "Sim" at bounding box center [625, 526] width 97 height 47
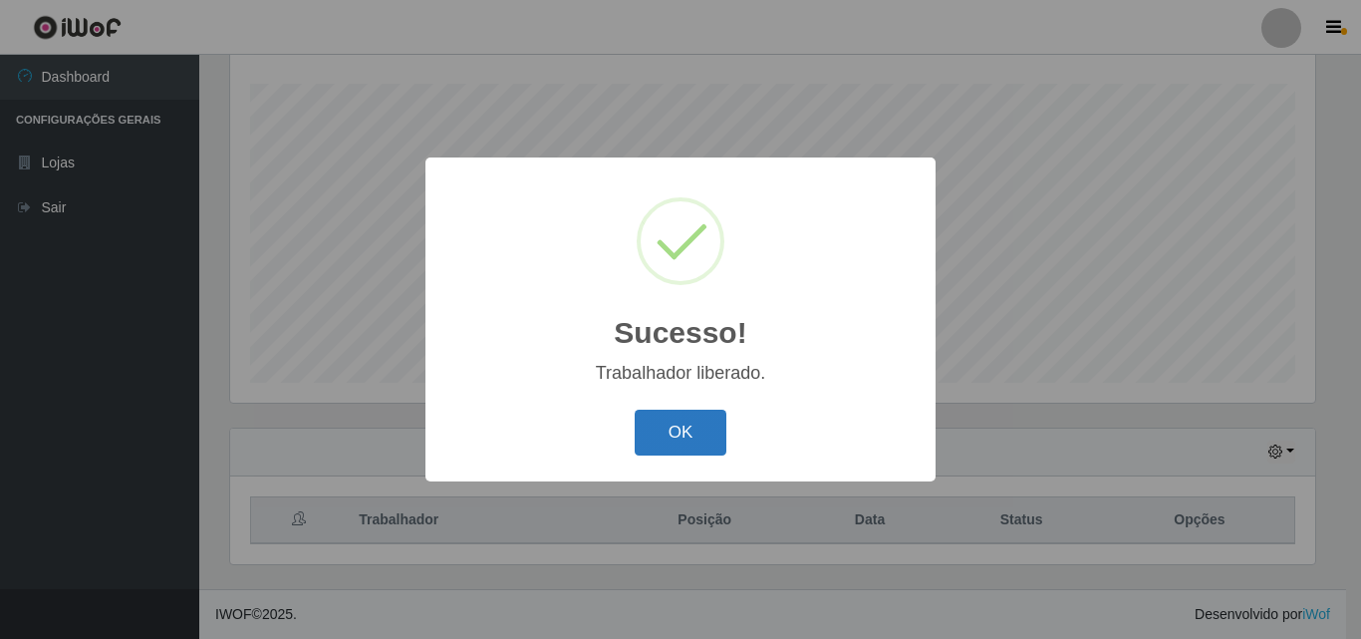
click at [712, 421] on button "OK" at bounding box center [681, 432] width 93 height 47
